Goal: Task Accomplishment & Management: Use online tool/utility

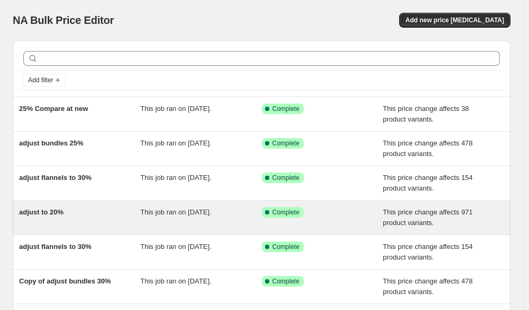
click at [86, 225] on div "adjust to 20%" at bounding box center [79, 217] width 121 height 21
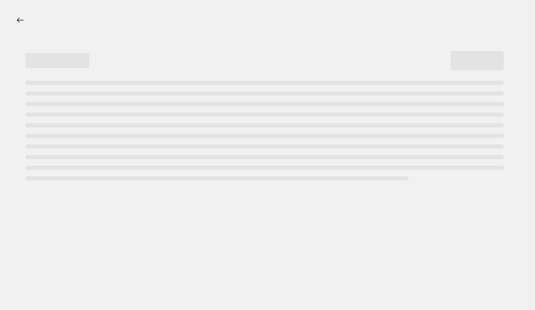
select select "pcap"
select select "no_change"
select select "collection"
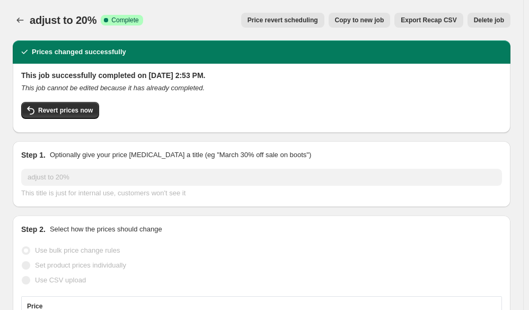
click at [364, 21] on span "Copy to new job" at bounding box center [359, 20] width 49 height 8
select select "pcap"
select select "no_change"
select select "collection"
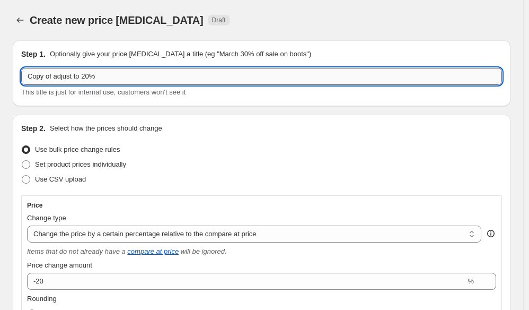
click at [89, 77] on input "Copy of adjust to 20%" at bounding box center [261, 76] width 481 height 17
click at [56, 77] on input "Copy of adjust to 20%" at bounding box center [261, 76] width 481 height 17
click at [68, 77] on input "adjust to 20%" at bounding box center [261, 76] width 481 height 17
type input "adjust to 25%"
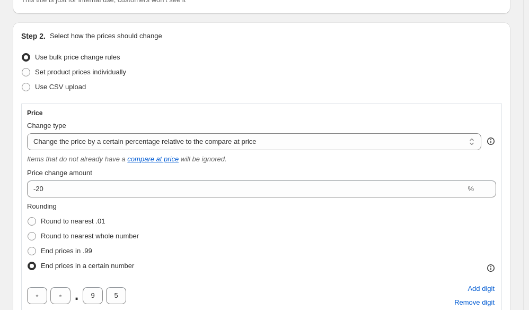
scroll to position [93, 0]
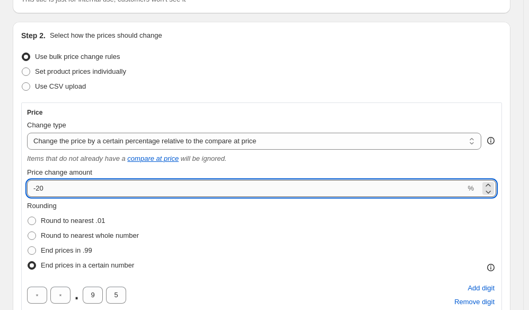
click at [64, 190] on input "-20" at bounding box center [246, 188] width 439 height 17
type input "-25"
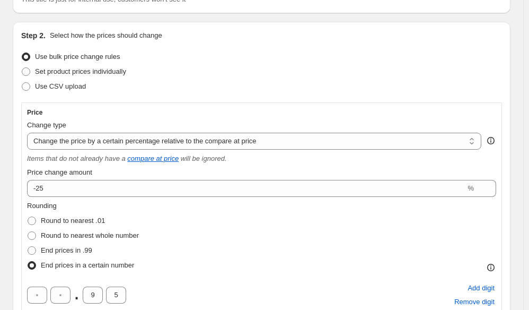
click at [188, 92] on div "Use CSV upload" at bounding box center [261, 86] width 481 height 15
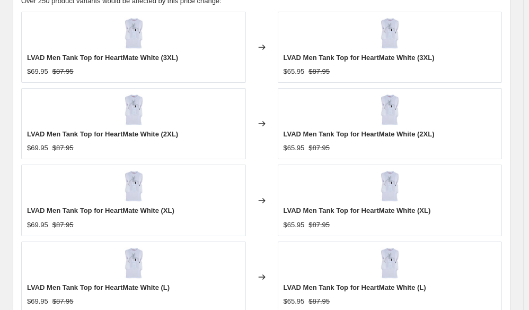
scroll to position [968, 0]
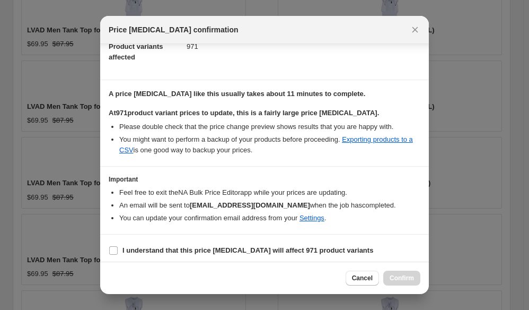
scroll to position [141, 0]
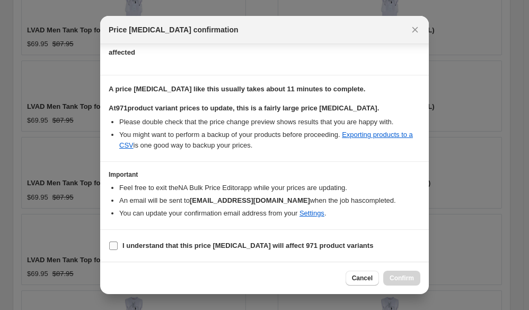
click at [195, 243] on b "I understand that this price [MEDICAL_DATA] will affect 971 product variants" at bounding box center [248, 245] width 251 height 8
click at [118, 243] on input "I understand that this price [MEDICAL_DATA] will affect 971 product variants" at bounding box center [113, 245] width 8 height 8
checkbox input "true"
click at [395, 282] on button "Confirm" at bounding box center [402, 278] width 37 height 15
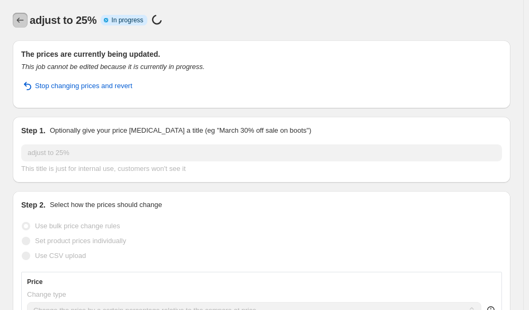
click at [14, 16] on button "Price change jobs" at bounding box center [20, 20] width 15 height 15
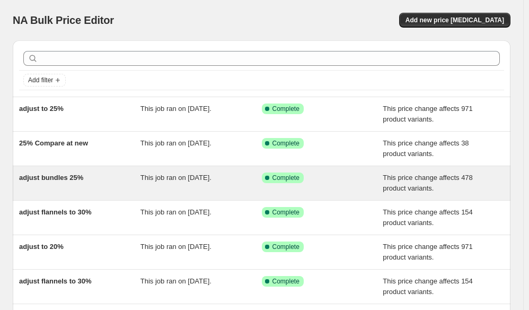
click at [108, 187] on div "adjust bundles 25%" at bounding box center [79, 182] width 121 height 21
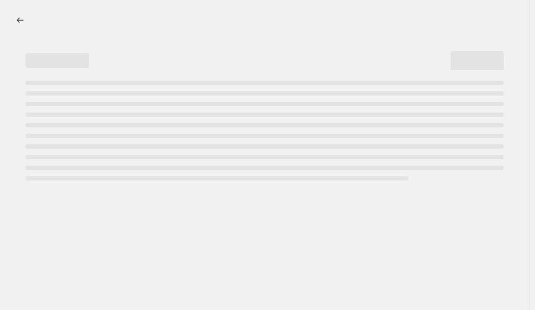
select select "pcap"
select select "no_change"
select select "collection"
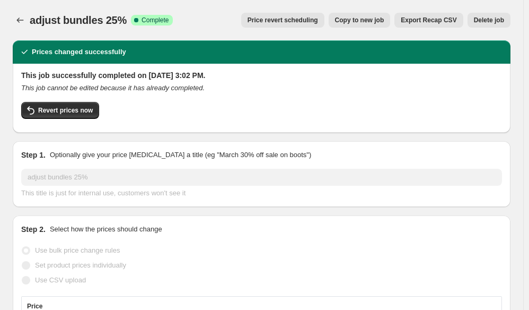
click at [371, 12] on div "adjust bundles 25%. This page is ready adjust bundles 25% Success Complete Comp…" at bounding box center [262, 20] width 498 height 40
click at [371, 22] on span "Copy to new job" at bounding box center [359, 20] width 49 height 8
select select "pcap"
select select "no_change"
select select "collection"
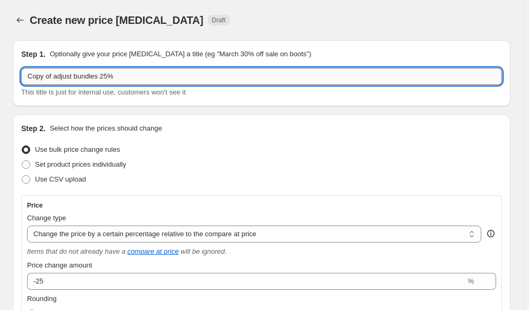
click at [106, 74] on input "Copy of adjust bundles 25%" at bounding box center [261, 76] width 481 height 17
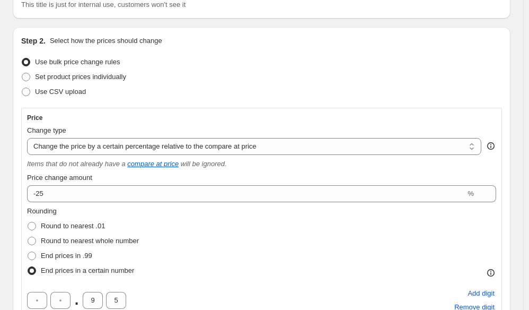
scroll to position [88, 0]
type input "adjust bundles 30%"
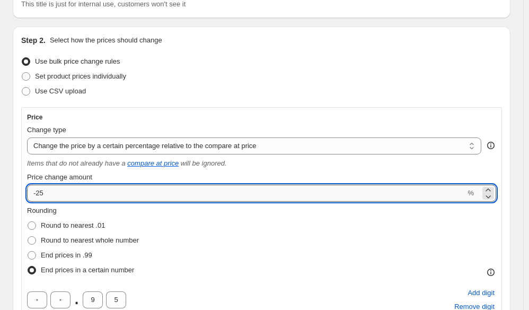
click at [46, 198] on input "-25" at bounding box center [246, 193] width 439 height 17
type input "-2"
type input "-30"
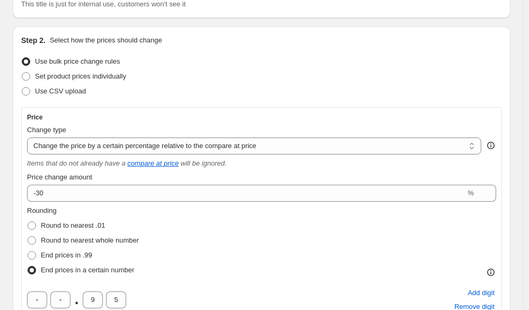
click at [185, 129] on div "Change type" at bounding box center [254, 130] width 455 height 11
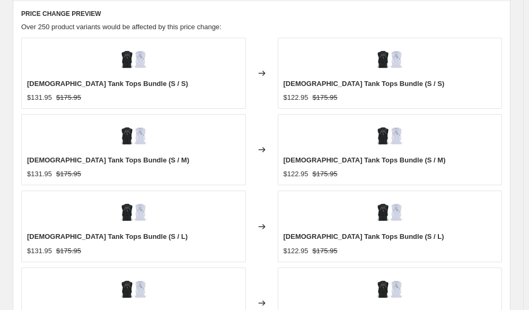
scroll to position [916, 0]
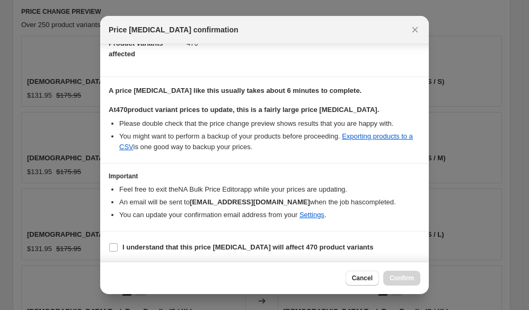
scroll to position [140, 0]
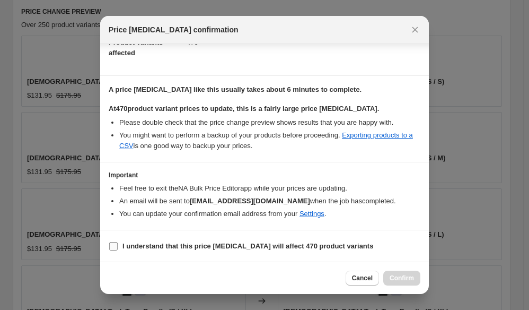
click at [216, 245] on b "I understand that this price [MEDICAL_DATA] will affect 470 product variants" at bounding box center [248, 246] width 251 height 8
click at [118, 245] on input "I understand that this price [MEDICAL_DATA] will affect 470 product variants" at bounding box center [113, 246] width 8 height 8
checkbox input "true"
click at [404, 281] on span "Confirm" at bounding box center [402, 278] width 24 height 8
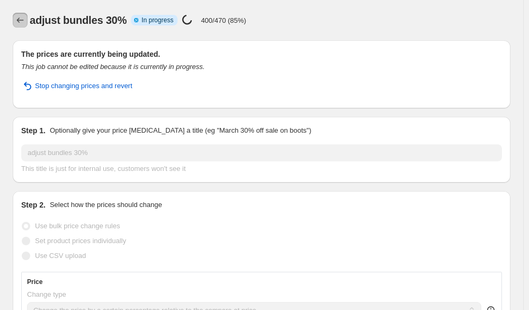
click at [25, 22] on button "Price change jobs" at bounding box center [20, 20] width 15 height 15
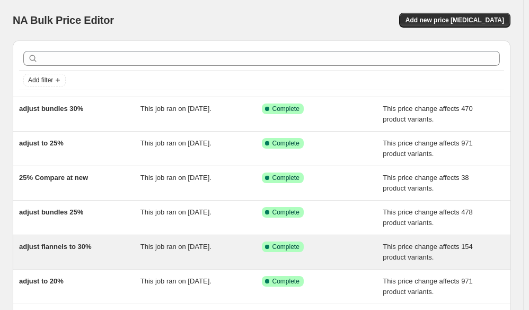
click at [90, 256] on div "adjust flannels to 30%" at bounding box center [79, 251] width 121 height 21
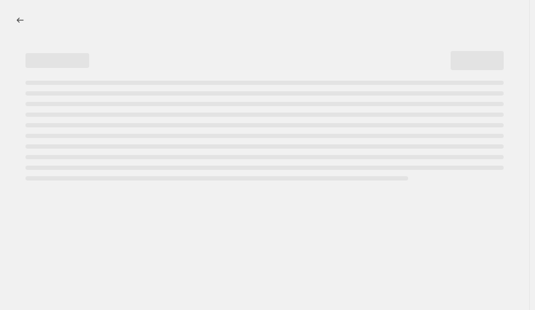
select select "pcap"
select select "no_change"
select select "collection"
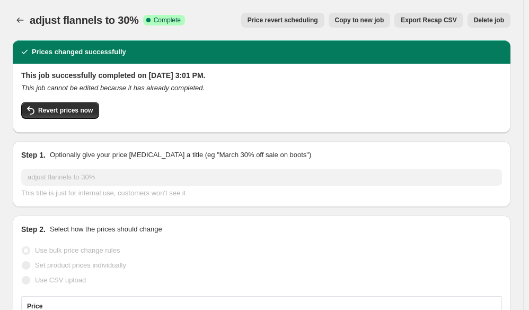
click at [372, 18] on span "Copy to new job" at bounding box center [359, 20] width 49 height 8
select select "pcap"
select select "no_change"
select select "collection"
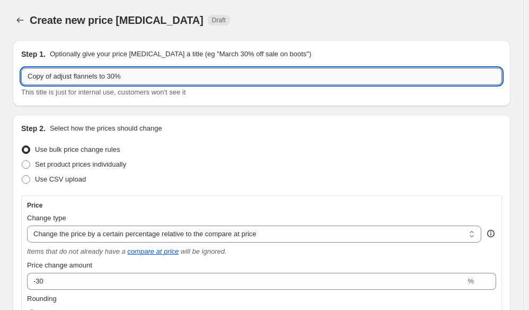
click at [57, 77] on input "Copy of adjust flannels to 30%" at bounding box center [261, 76] width 481 height 17
type input "adjust flannels to 30%"
click at [161, 52] on p "Optionally give your price [MEDICAL_DATA] a title (eg "March 30% off sale on bo…" at bounding box center [181, 54] width 262 height 11
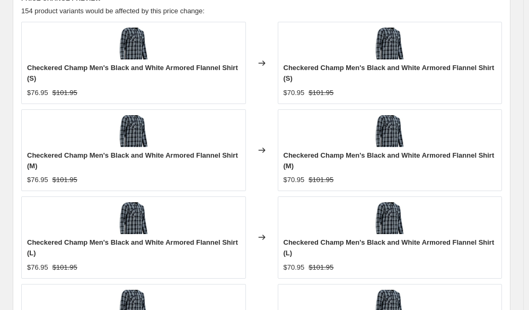
scroll to position [1030, 0]
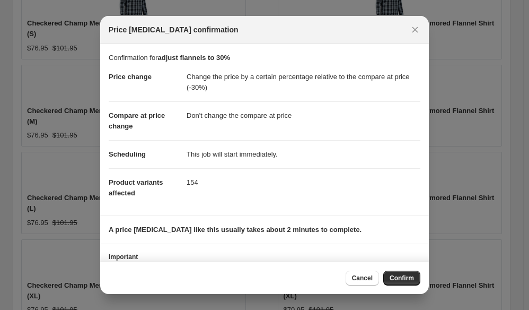
scroll to position [49, 0]
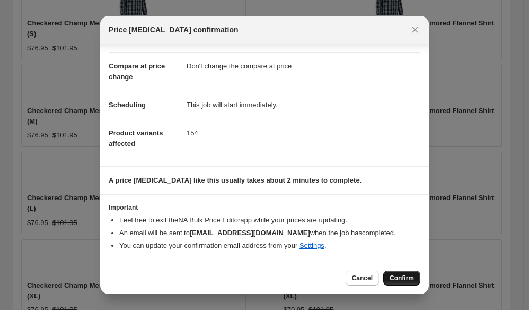
click at [403, 276] on span "Confirm" at bounding box center [402, 278] width 24 height 8
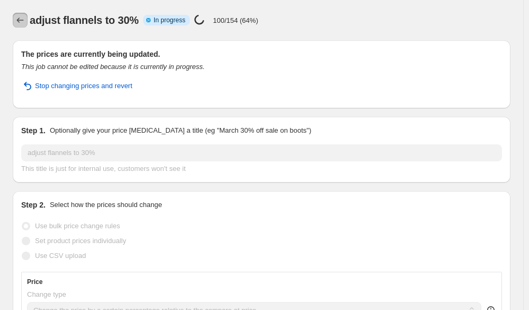
click at [18, 19] on icon "Price change jobs" at bounding box center [20, 20] width 11 height 11
